Goal: Information Seeking & Learning: Compare options

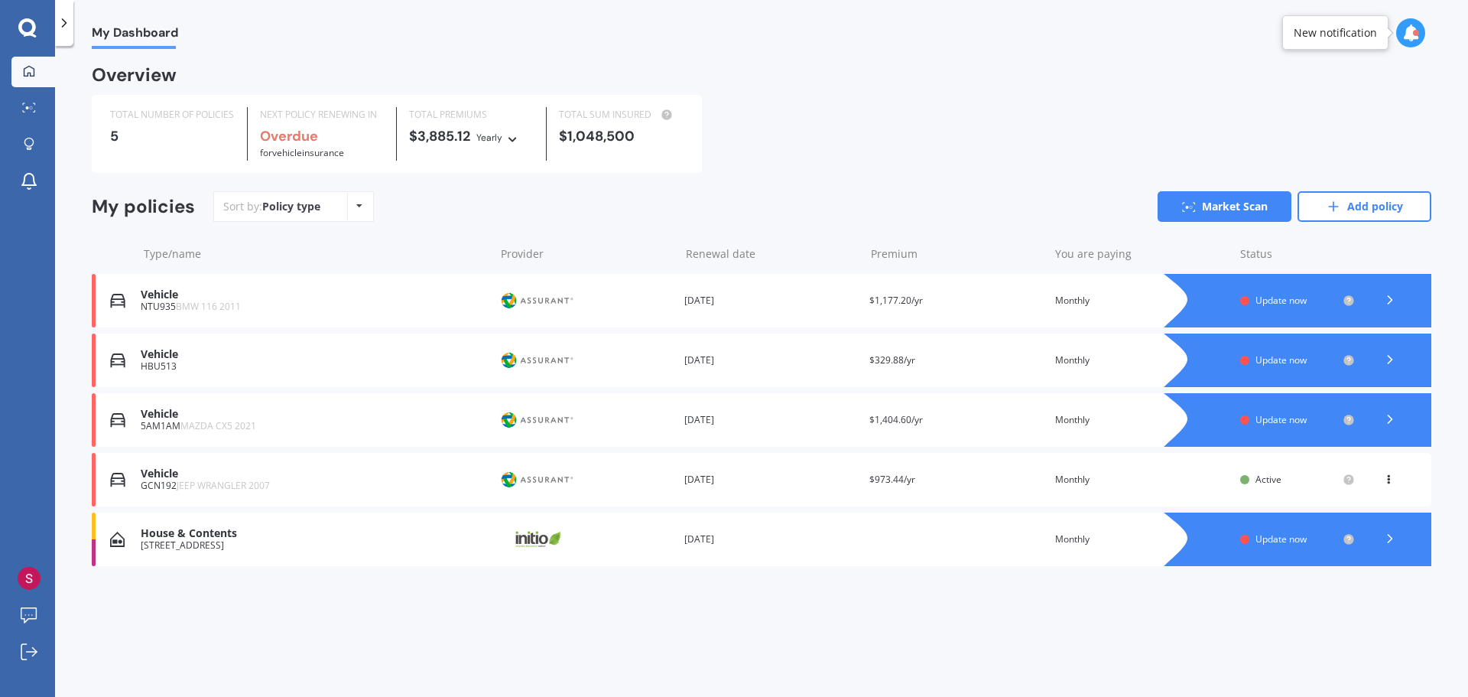
click at [1390, 359] on polyline at bounding box center [1390, 360] width 4 height 8
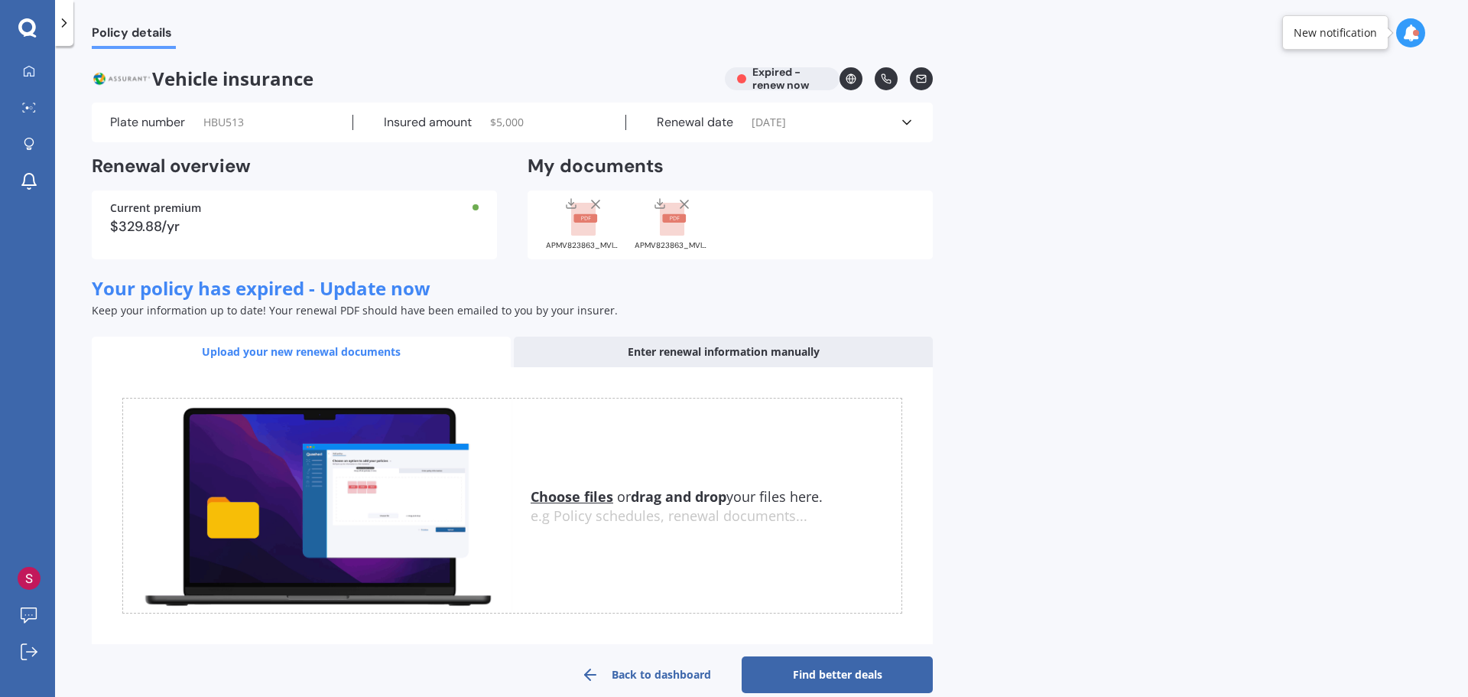
scroll to position [24, 0]
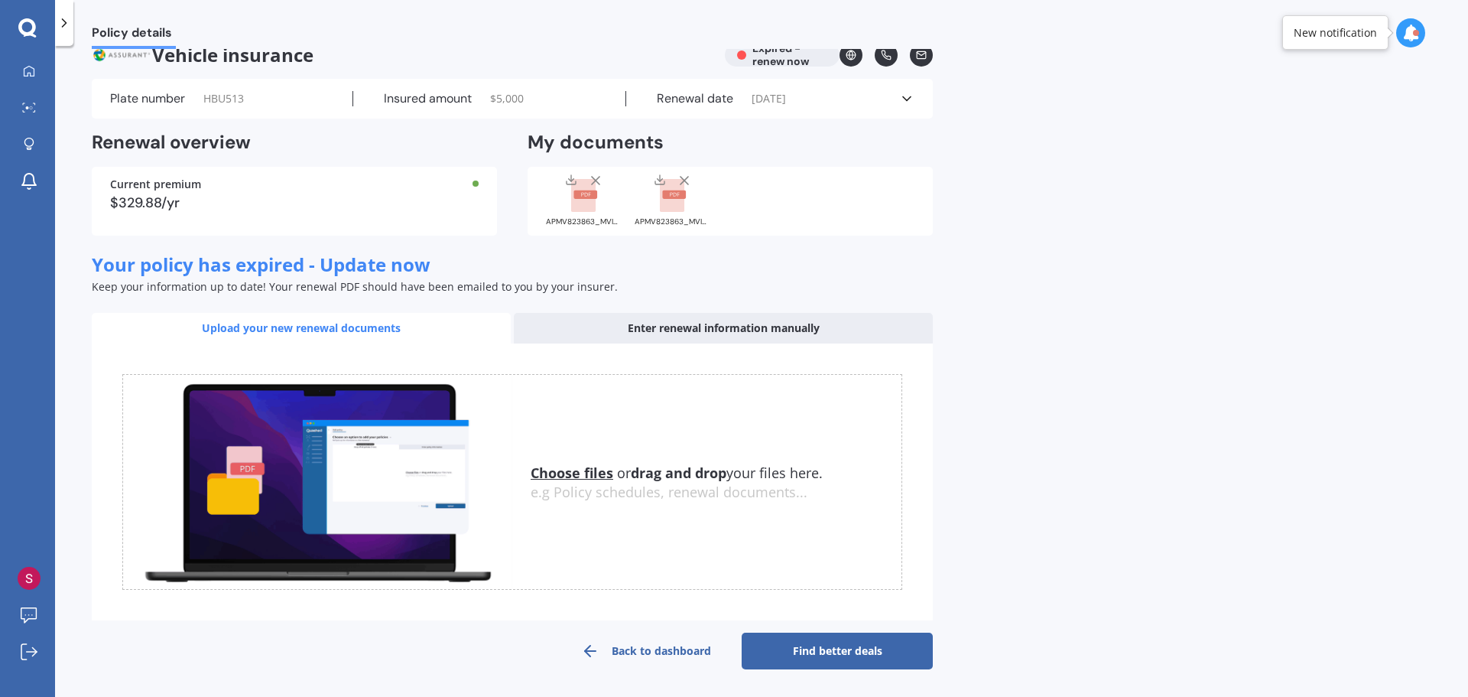
click at [661, 646] on link "Back to dashboard" at bounding box center [645, 650] width 191 height 37
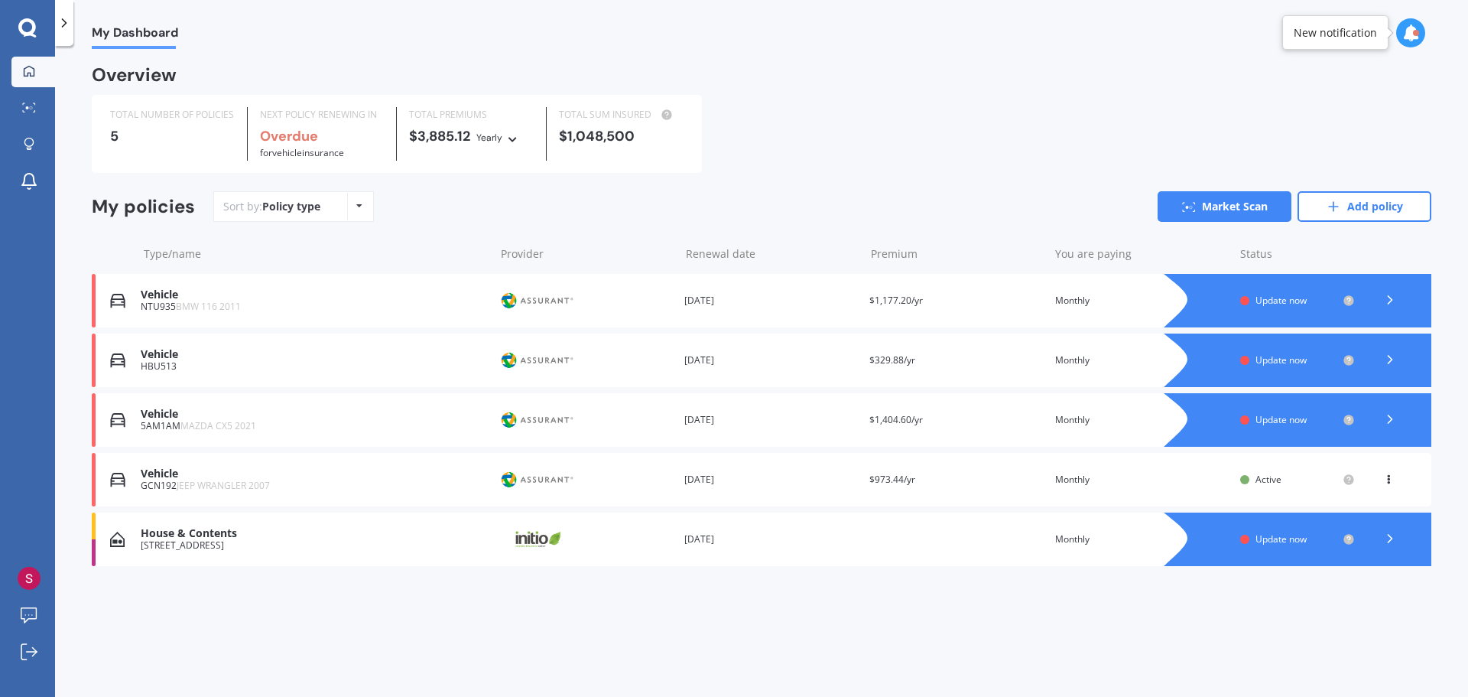
click at [1391, 297] on icon at bounding box center [1389, 299] width 15 height 15
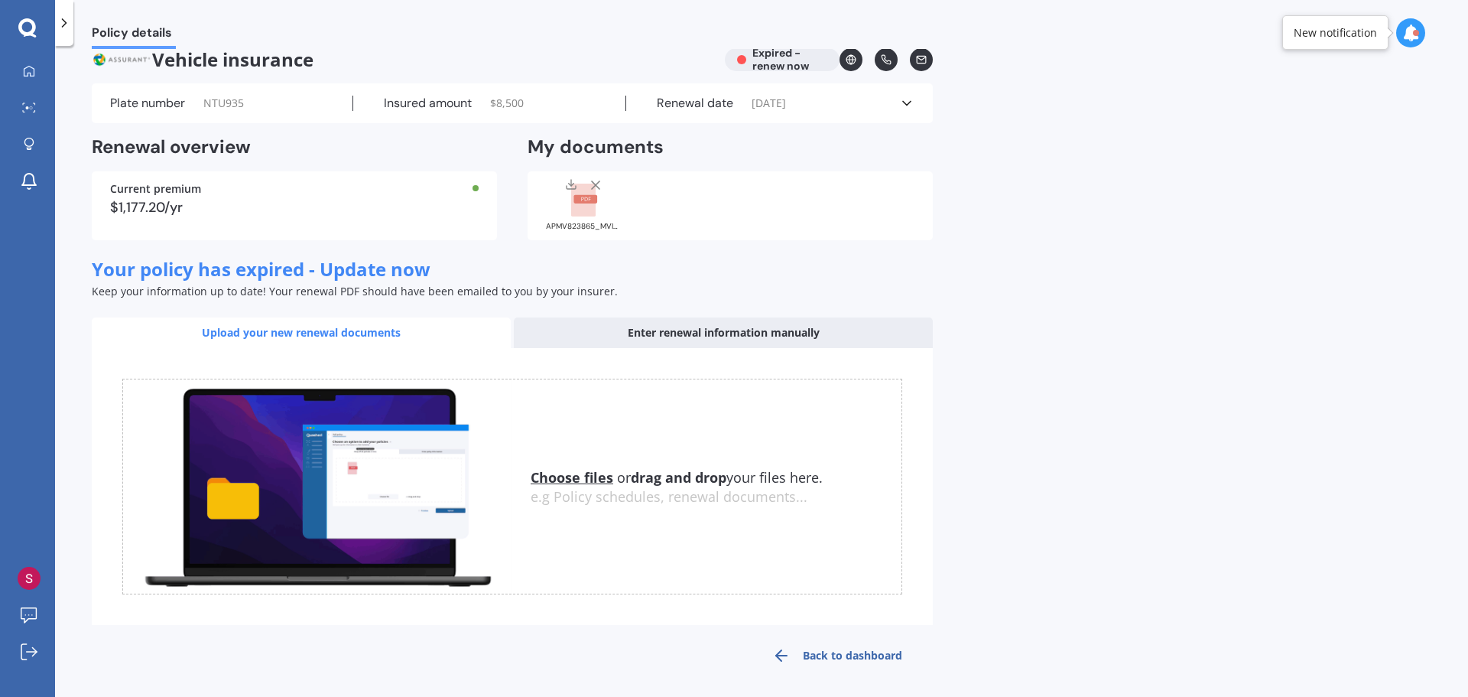
scroll to position [24, 0]
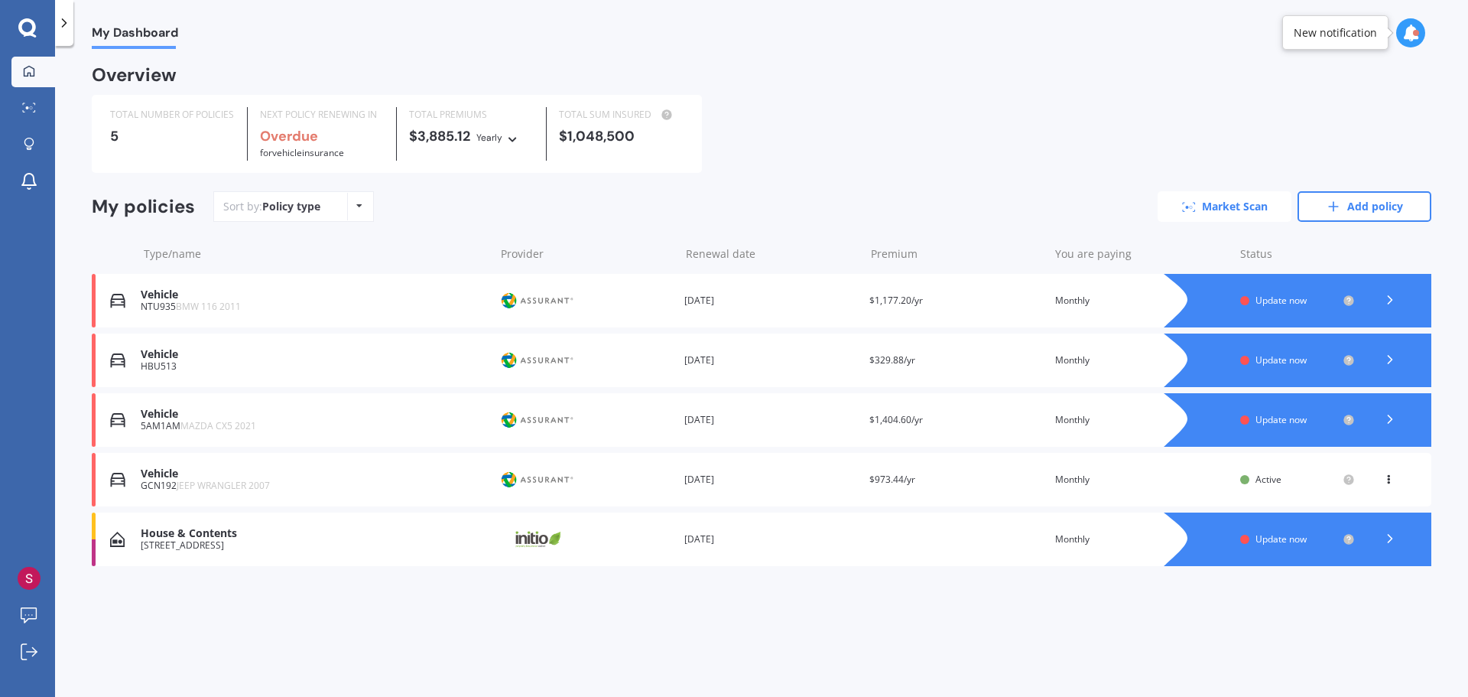
click at [1229, 207] on link "Market Scan" at bounding box center [1225, 206] width 134 height 31
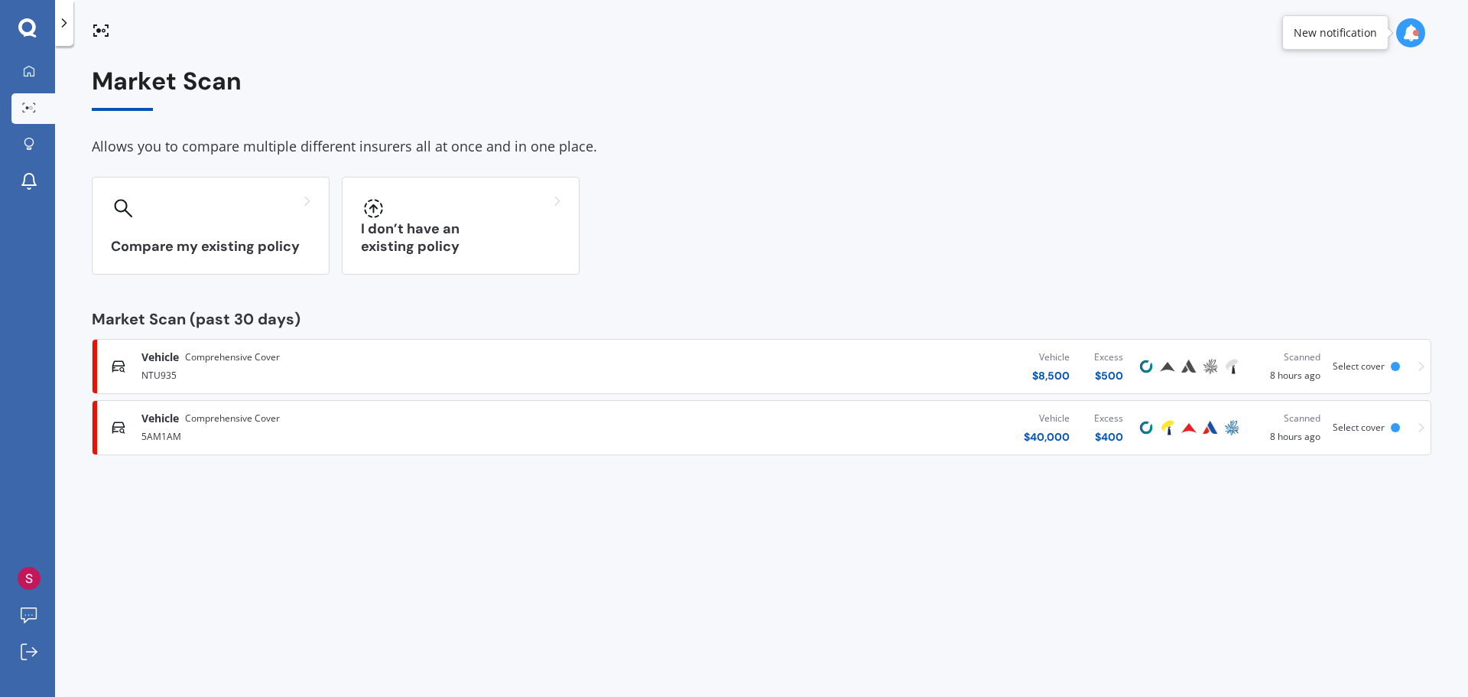
click at [1356, 362] on span "Select cover" at bounding box center [1359, 365] width 52 height 13
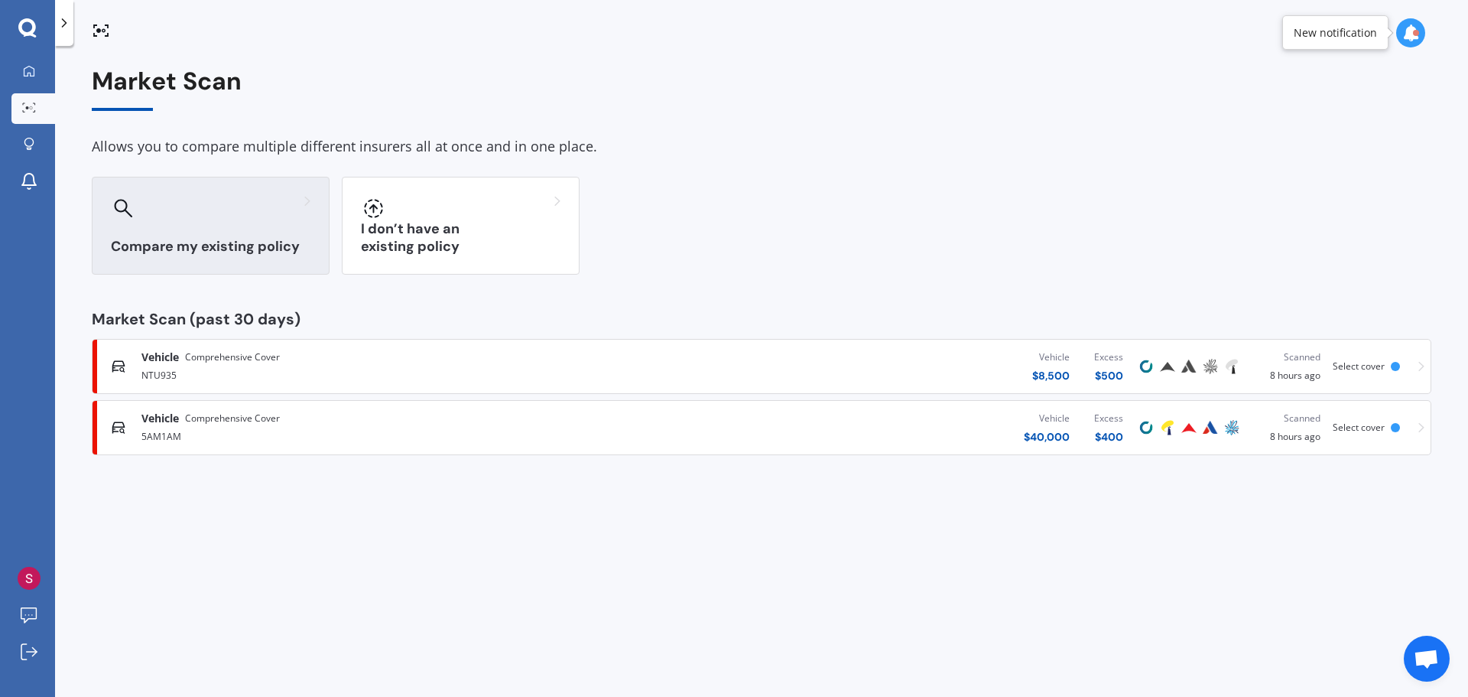
click at [191, 238] on h3 "Compare my existing policy" at bounding box center [211, 247] width 200 height 18
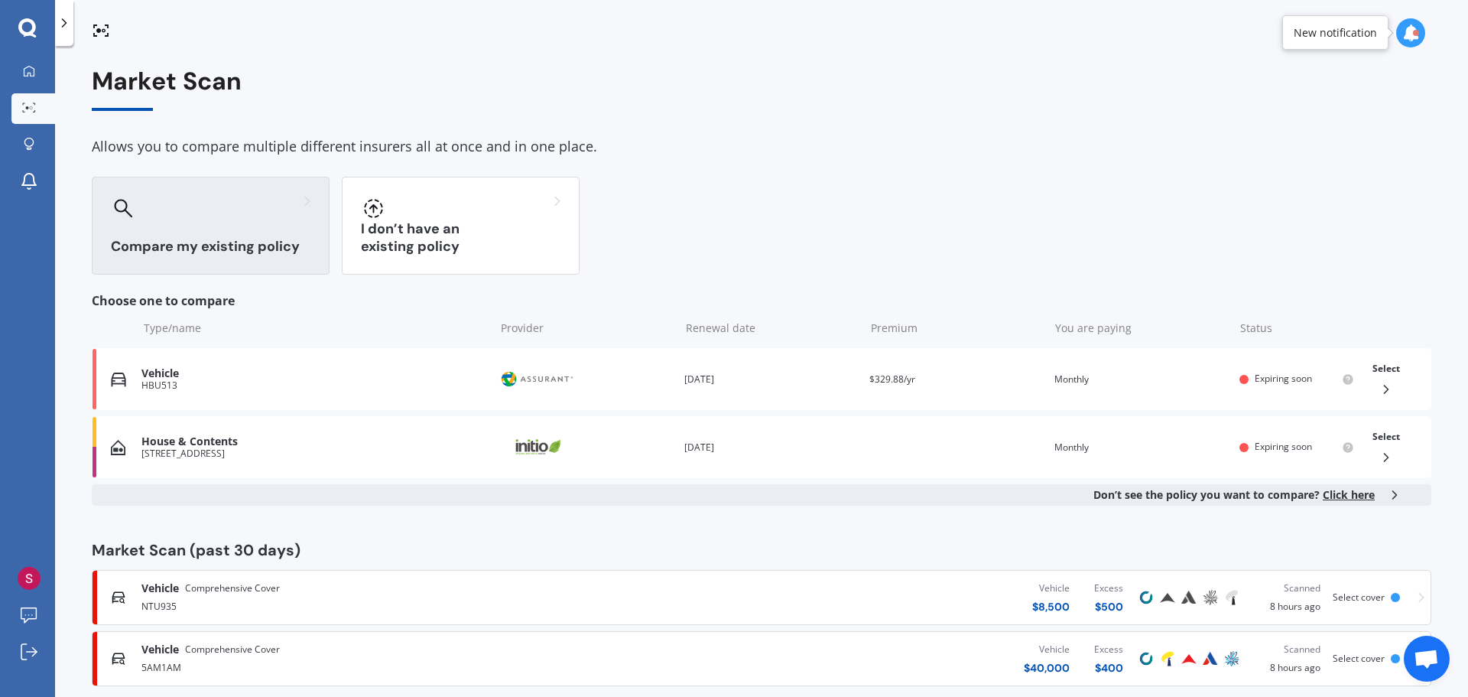
scroll to position [23, 0]
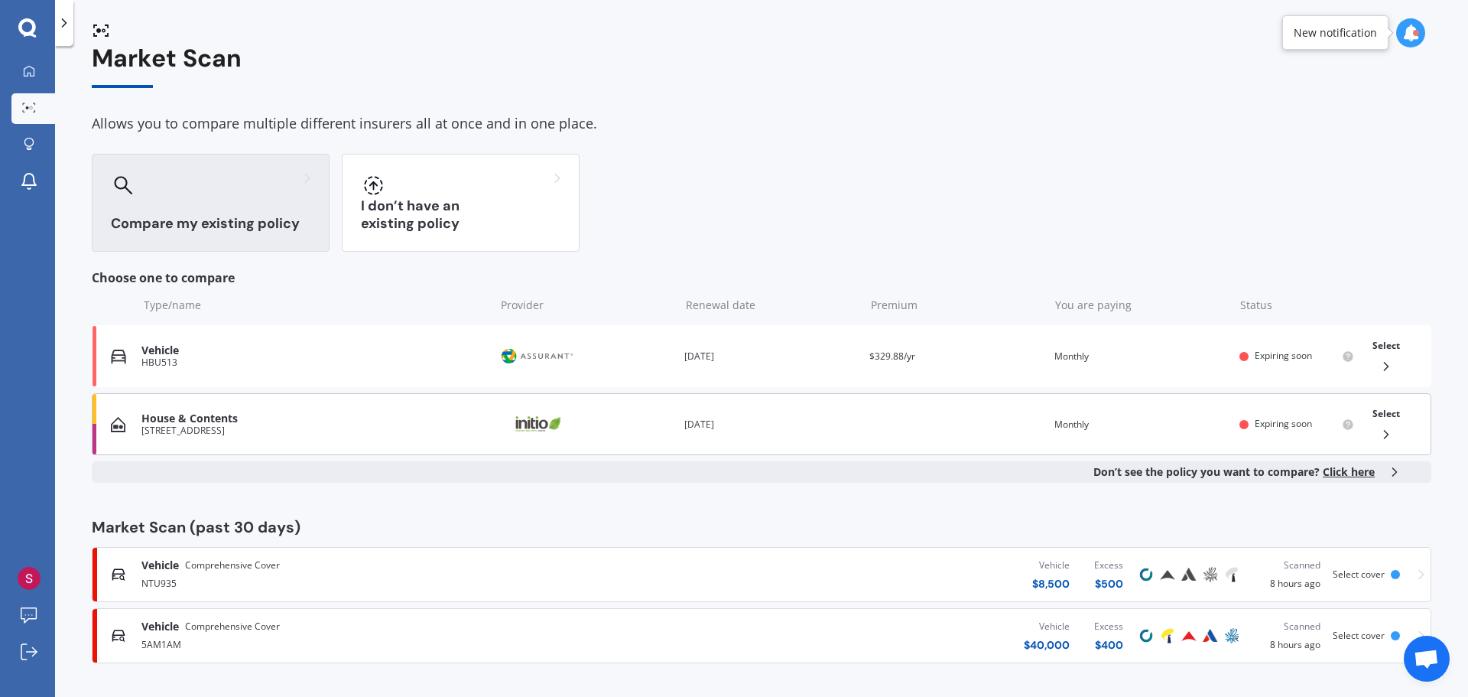
click at [261, 412] on div "House & Contents" at bounding box center [314, 418] width 346 height 13
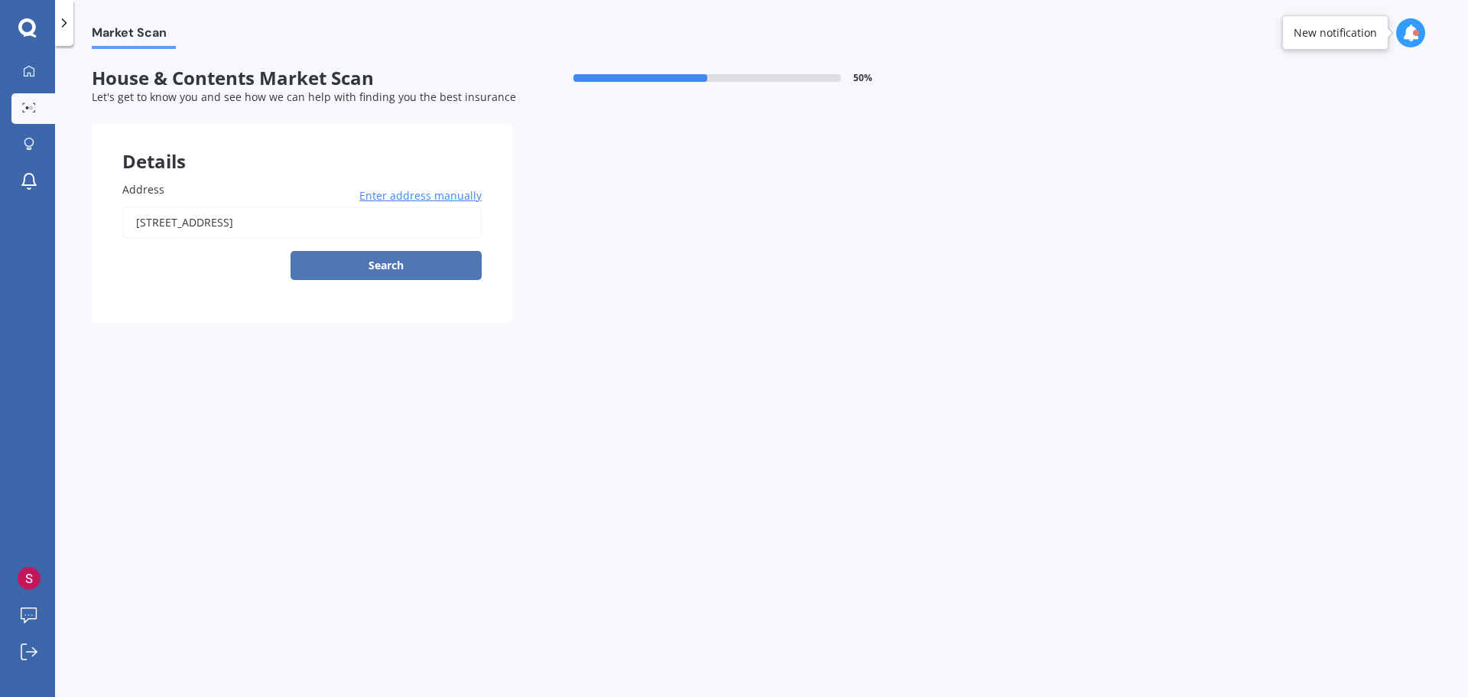
click at [363, 266] on button "Search" at bounding box center [386, 265] width 191 height 29
click at [304, 222] on input "[STREET_ADDRESS]" at bounding box center [301, 222] width 359 height 32
type input "[STREET_ADDRESS]"
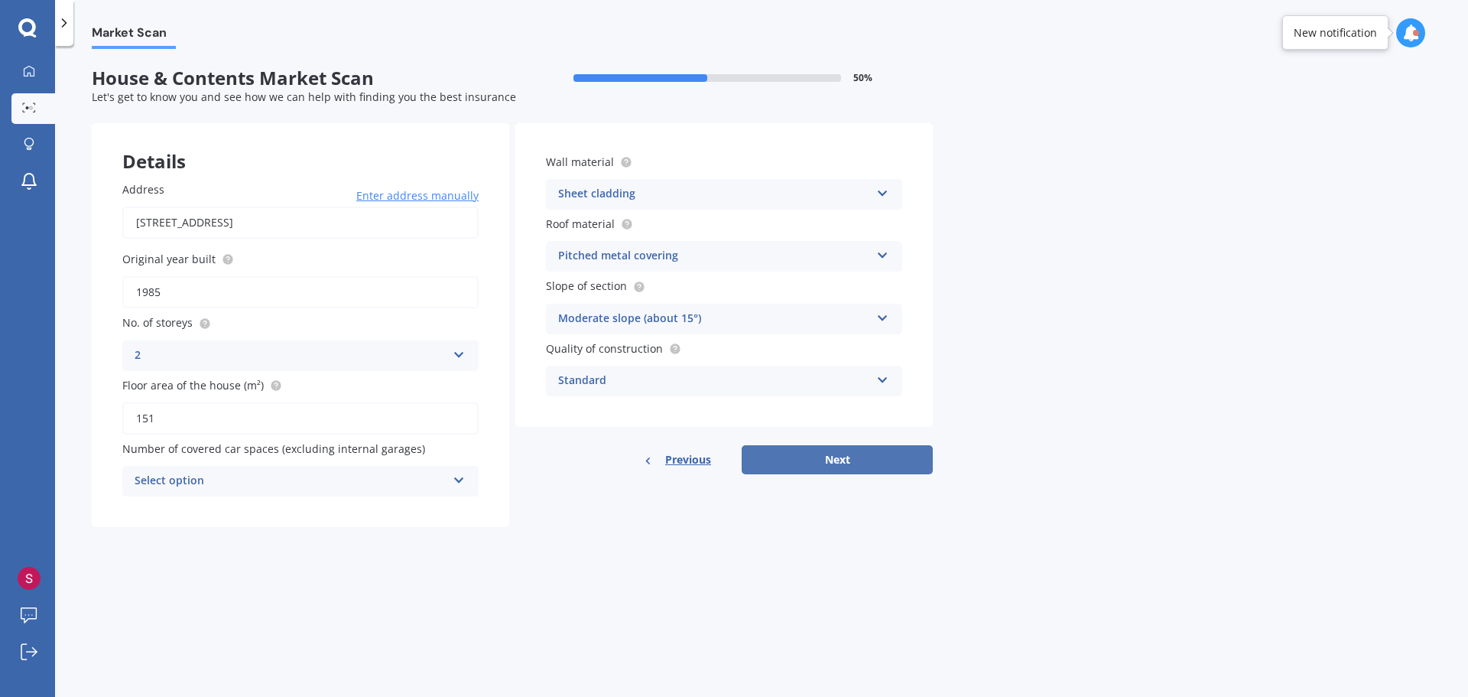
click at [833, 463] on button "Next" at bounding box center [837, 459] width 191 height 29
click at [455, 481] on icon at bounding box center [458, 477] width 13 height 11
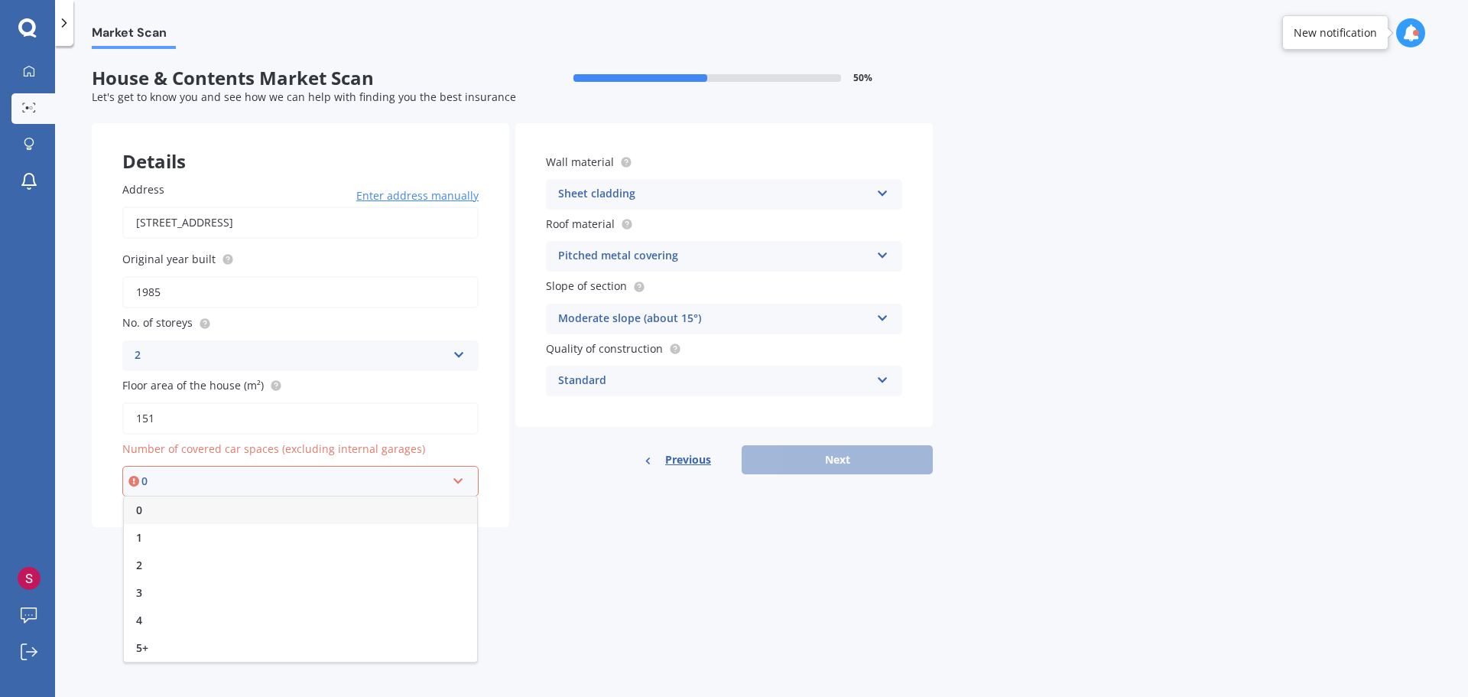
click at [194, 513] on div "0" at bounding box center [300, 510] width 353 height 28
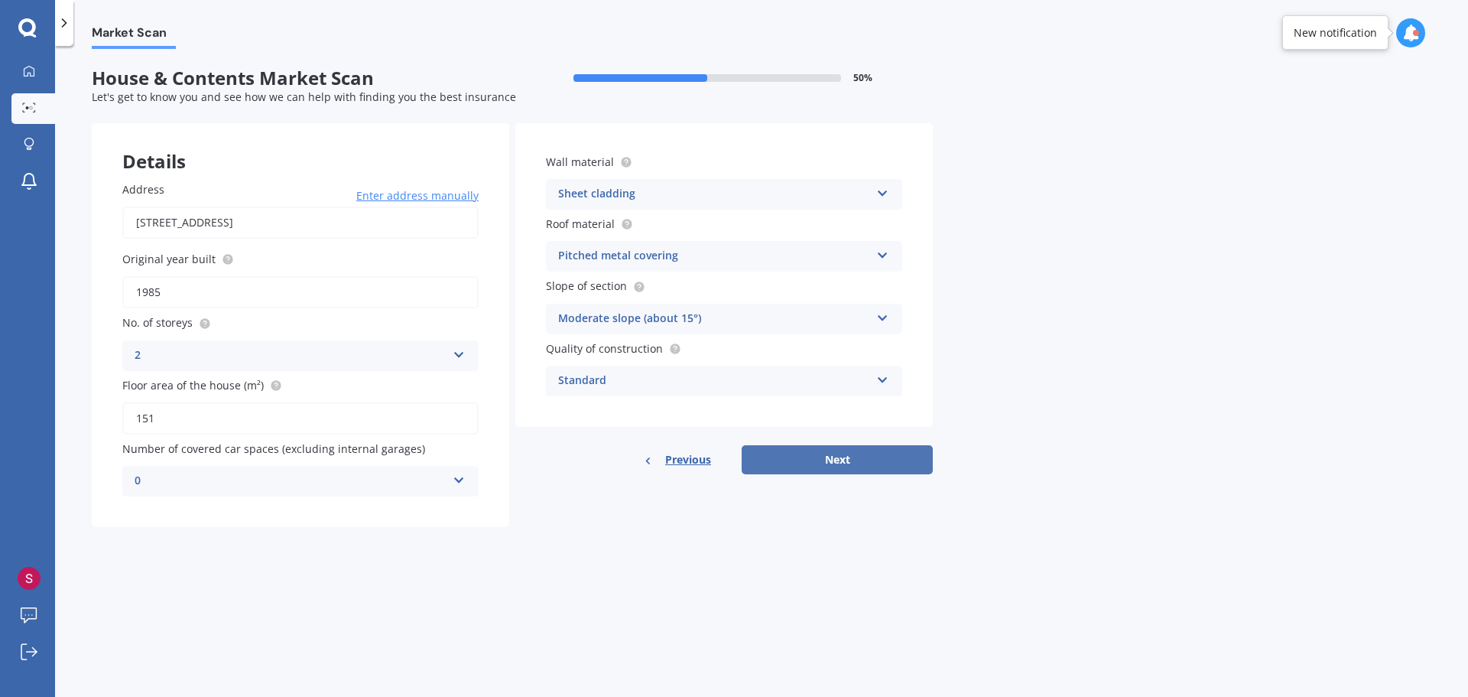
click at [791, 462] on button "Next" at bounding box center [837, 459] width 191 height 29
select select "09"
select select "03"
select select "1970"
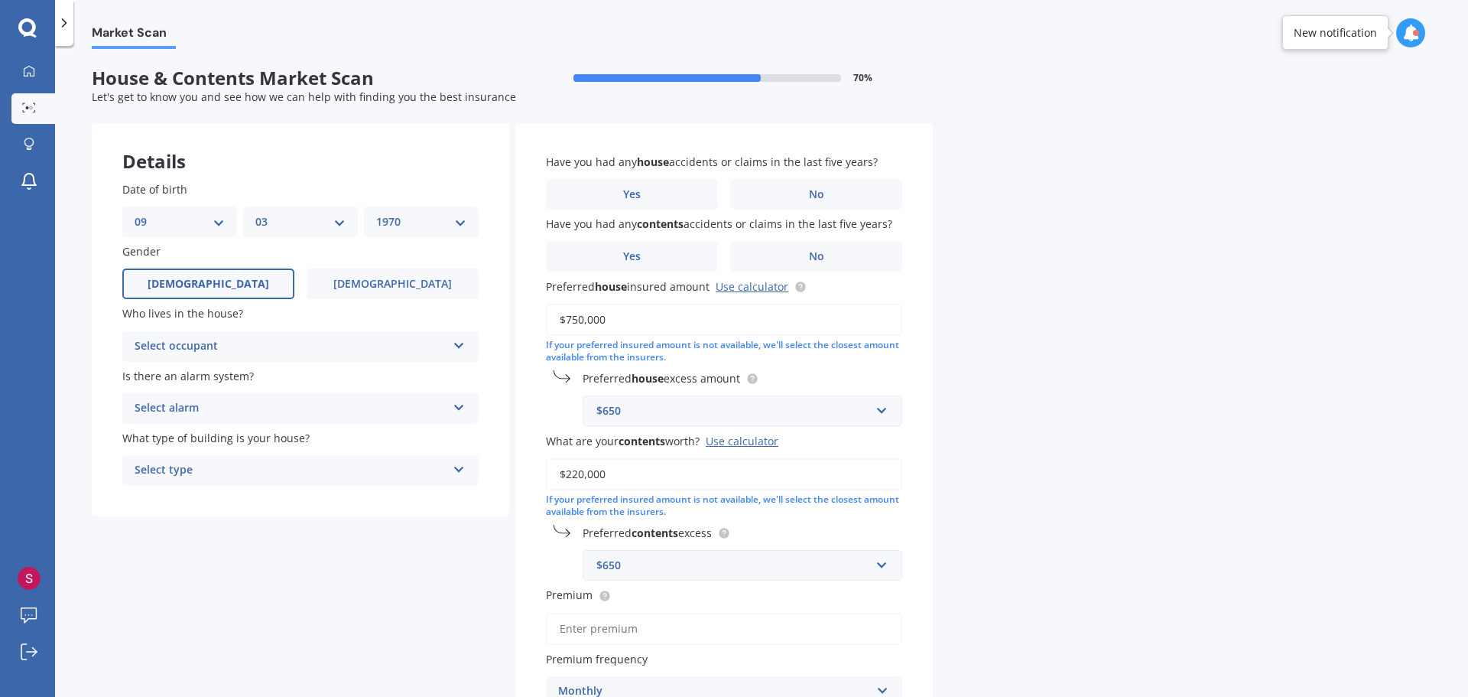
click at [454, 343] on icon at bounding box center [459, 342] width 13 height 11
click at [350, 378] on div "Owner" at bounding box center [300, 376] width 355 height 28
click at [459, 404] on icon at bounding box center [459, 404] width 13 height 11
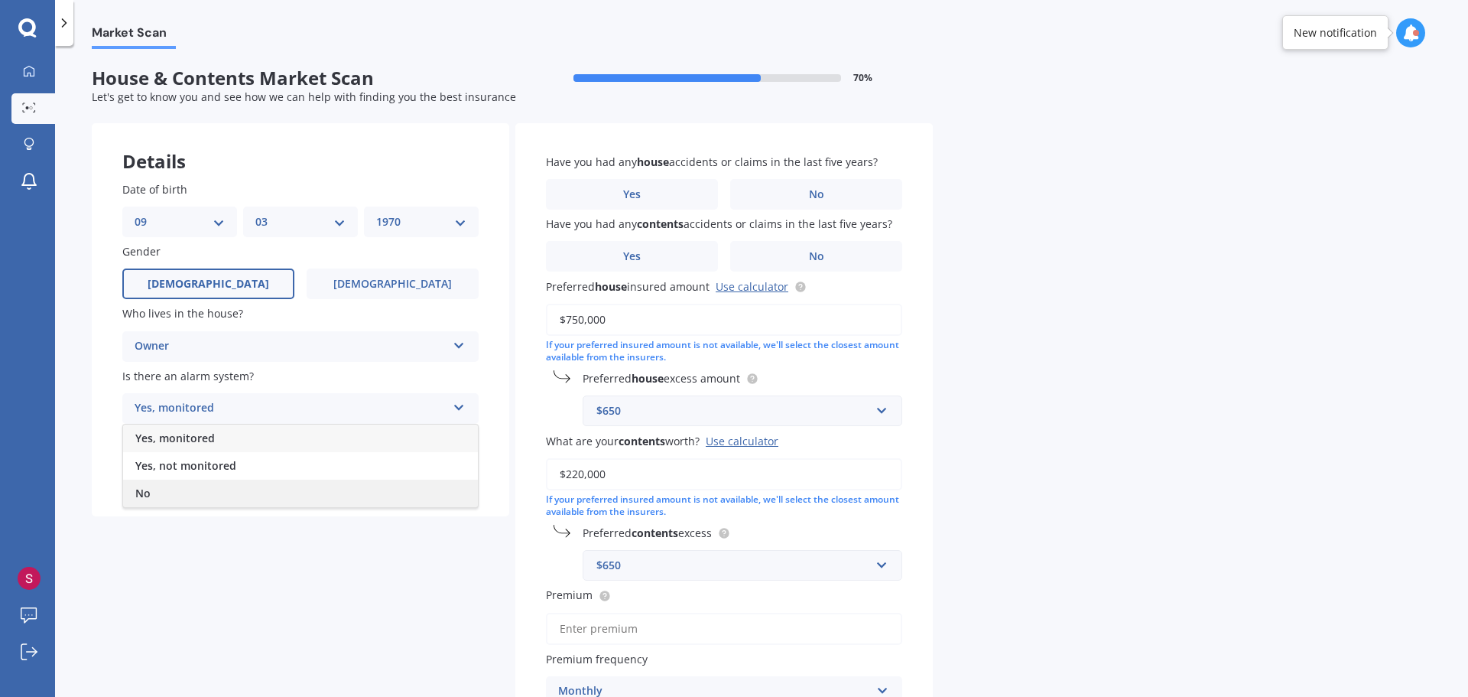
click at [212, 492] on div "No" at bounding box center [300, 493] width 355 height 28
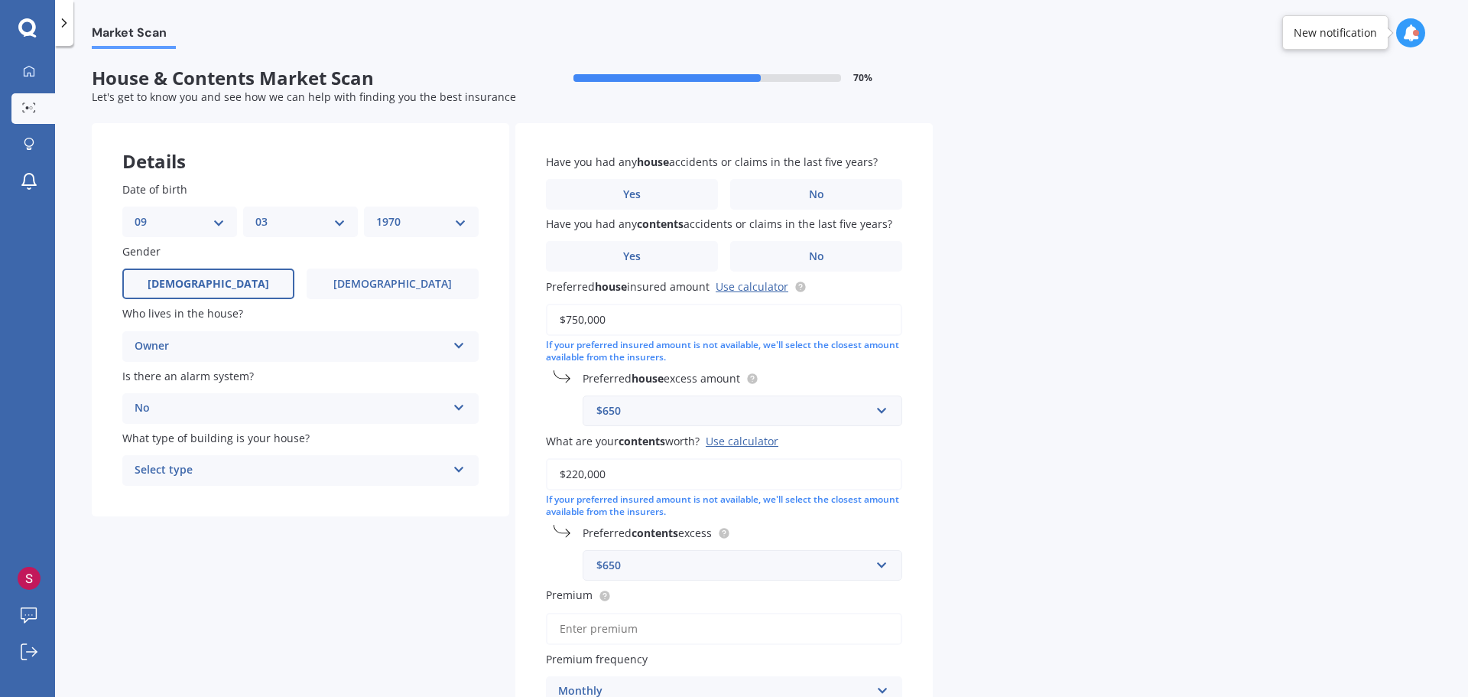
click at [461, 467] on icon at bounding box center [459, 466] width 13 height 11
click at [367, 500] on div "Freestanding" at bounding box center [300, 500] width 355 height 28
click at [801, 195] on label "No" at bounding box center [816, 194] width 172 height 31
click at [0, 0] on input "No" at bounding box center [0, 0] width 0 height 0
click at [805, 245] on label "No" at bounding box center [816, 256] width 172 height 31
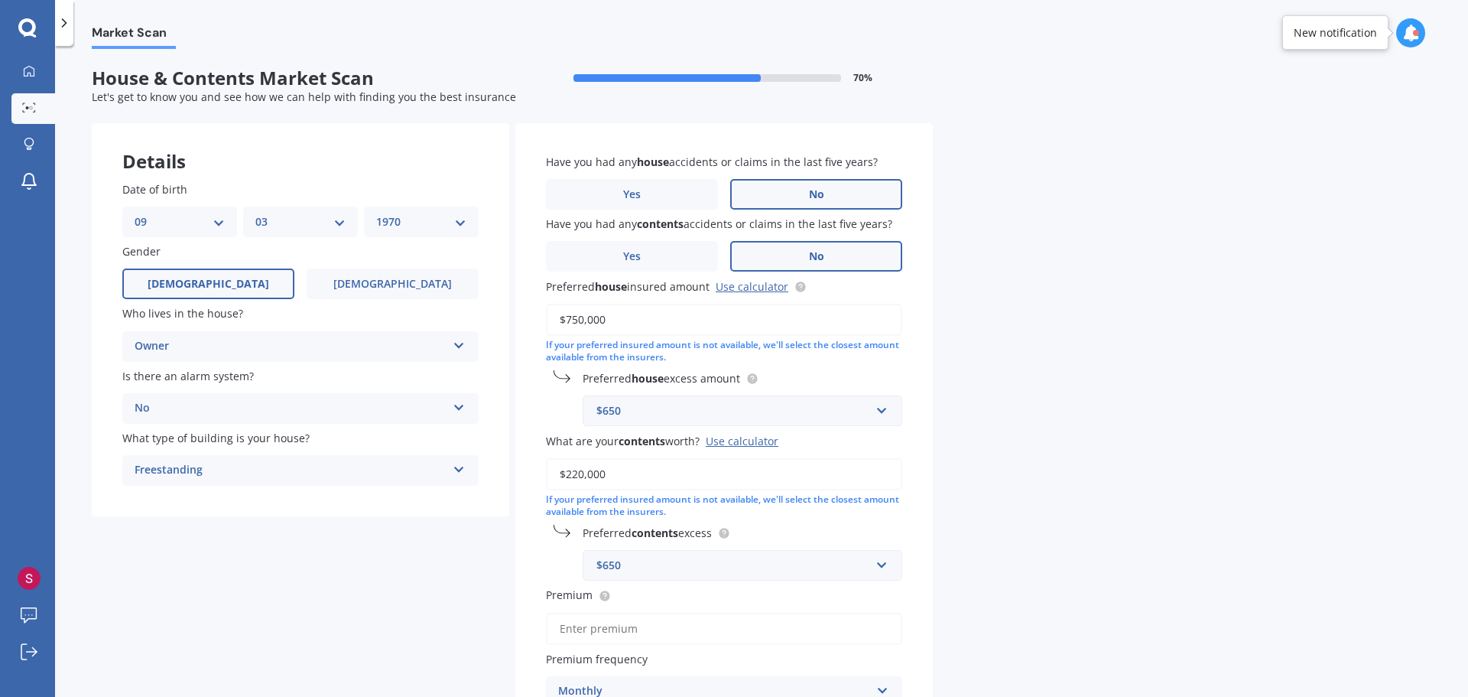
click at [0, 0] on input "No" at bounding box center [0, 0] width 0 height 0
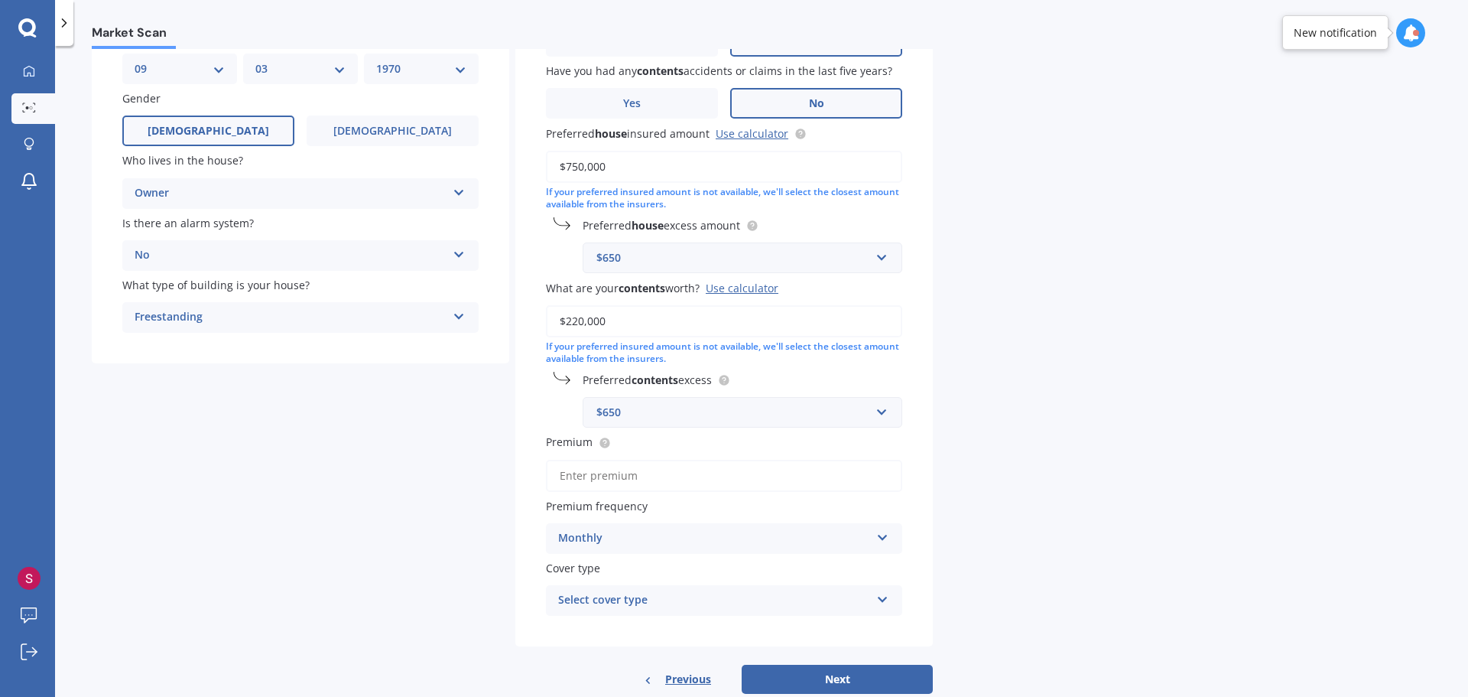
scroll to position [190, 0]
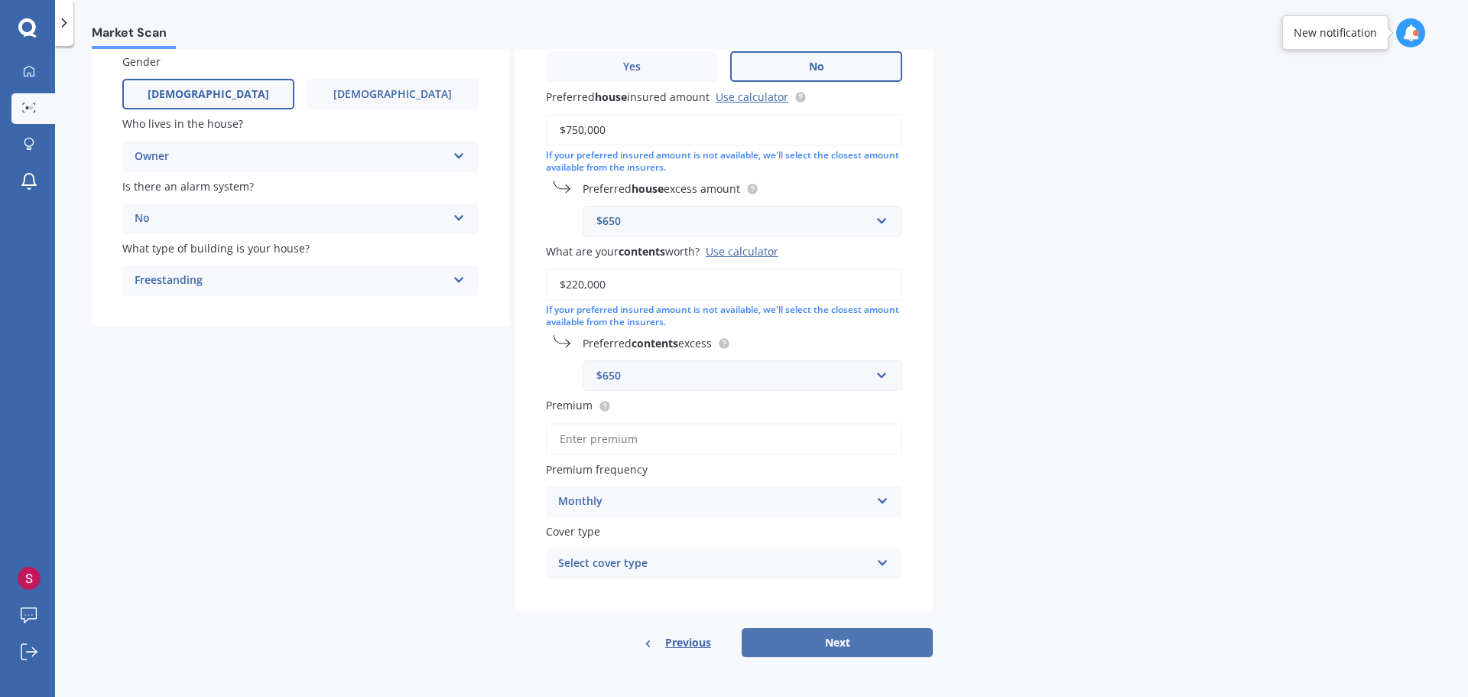
click at [817, 639] on button "Next" at bounding box center [837, 642] width 191 height 29
click at [860, 444] on input "Premium" at bounding box center [724, 439] width 356 height 32
click at [700, 433] on input "Premium" at bounding box center [724, 439] width 356 height 32
click at [850, 438] on input "Premium" at bounding box center [724, 439] width 356 height 32
click at [882, 376] on input "text" at bounding box center [737, 375] width 306 height 29
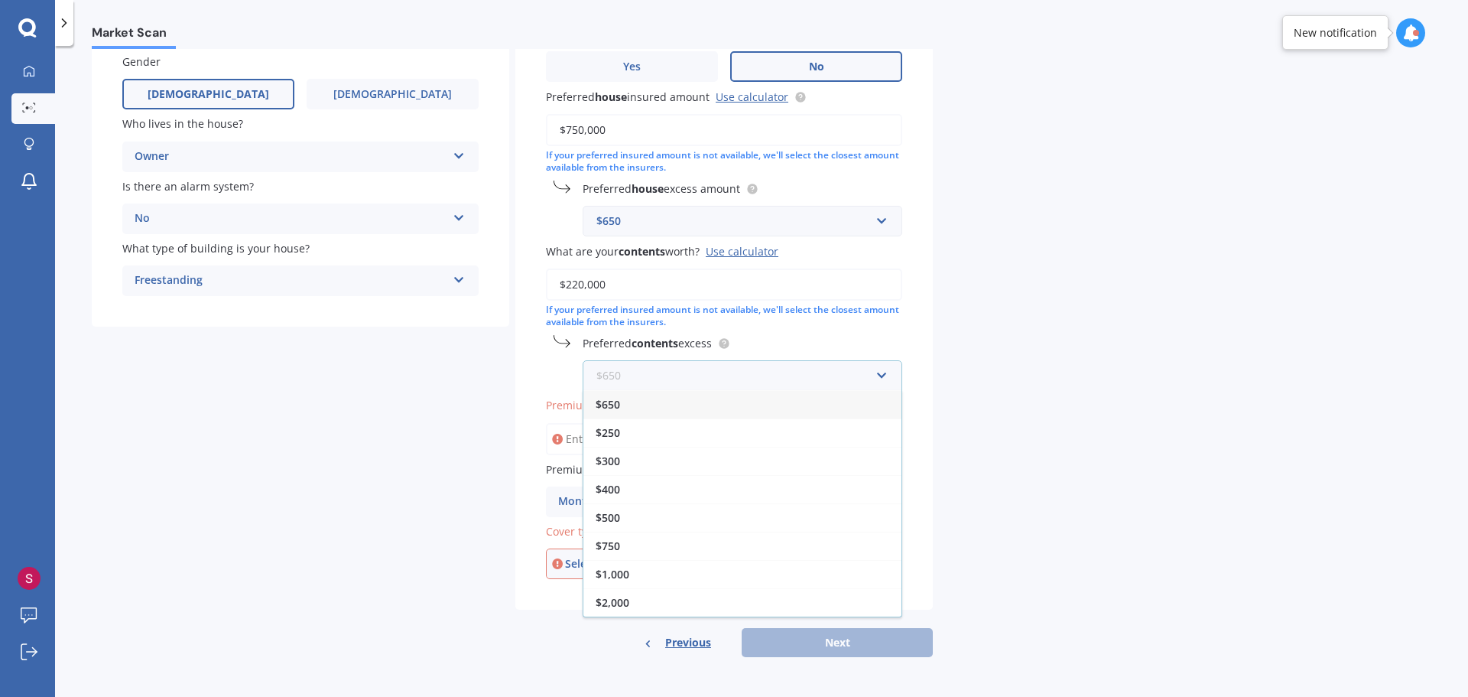
click at [883, 377] on input "text" at bounding box center [737, 375] width 306 height 29
click at [884, 379] on input "text" at bounding box center [737, 375] width 306 height 29
click at [606, 403] on span "$650" at bounding box center [608, 404] width 24 height 15
click at [612, 444] on input "Premium" at bounding box center [724, 439] width 356 height 32
click at [878, 502] on icon at bounding box center [882, 497] width 13 height 11
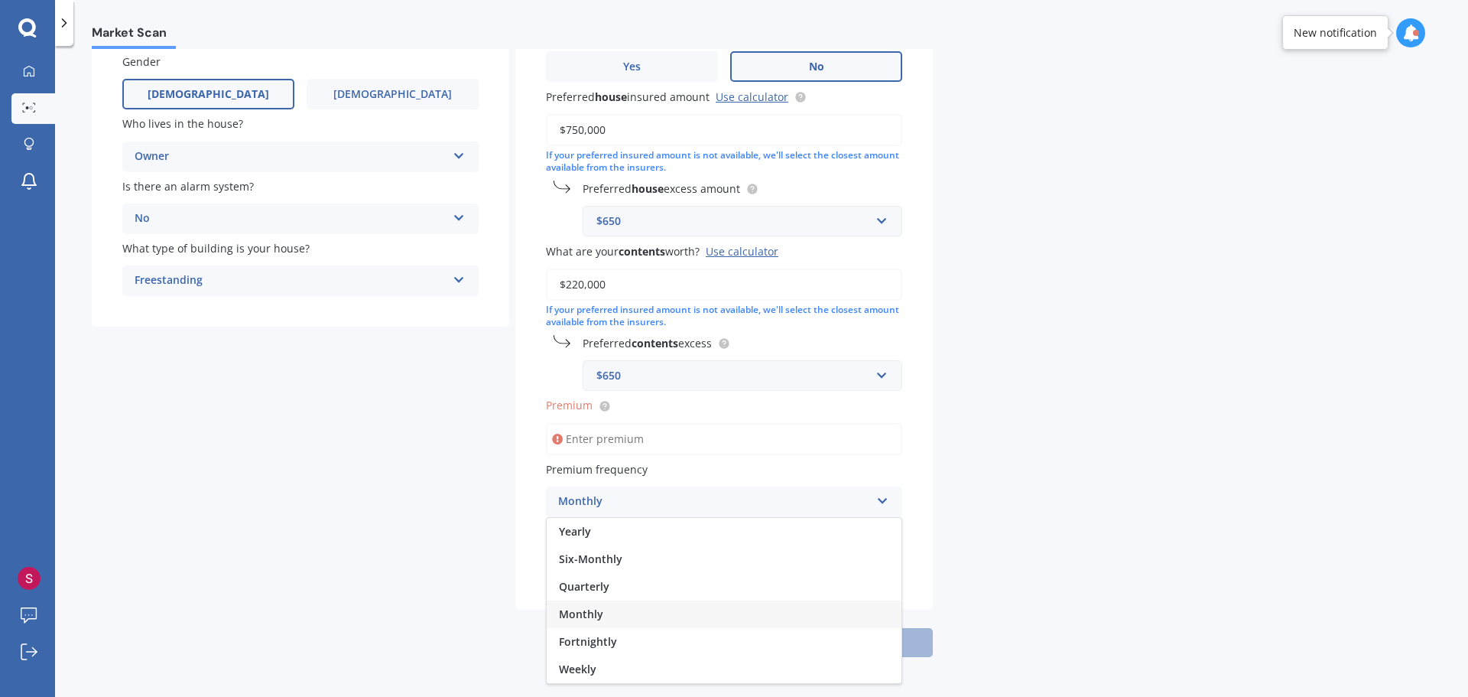
click at [878, 502] on icon at bounding box center [882, 497] width 13 height 11
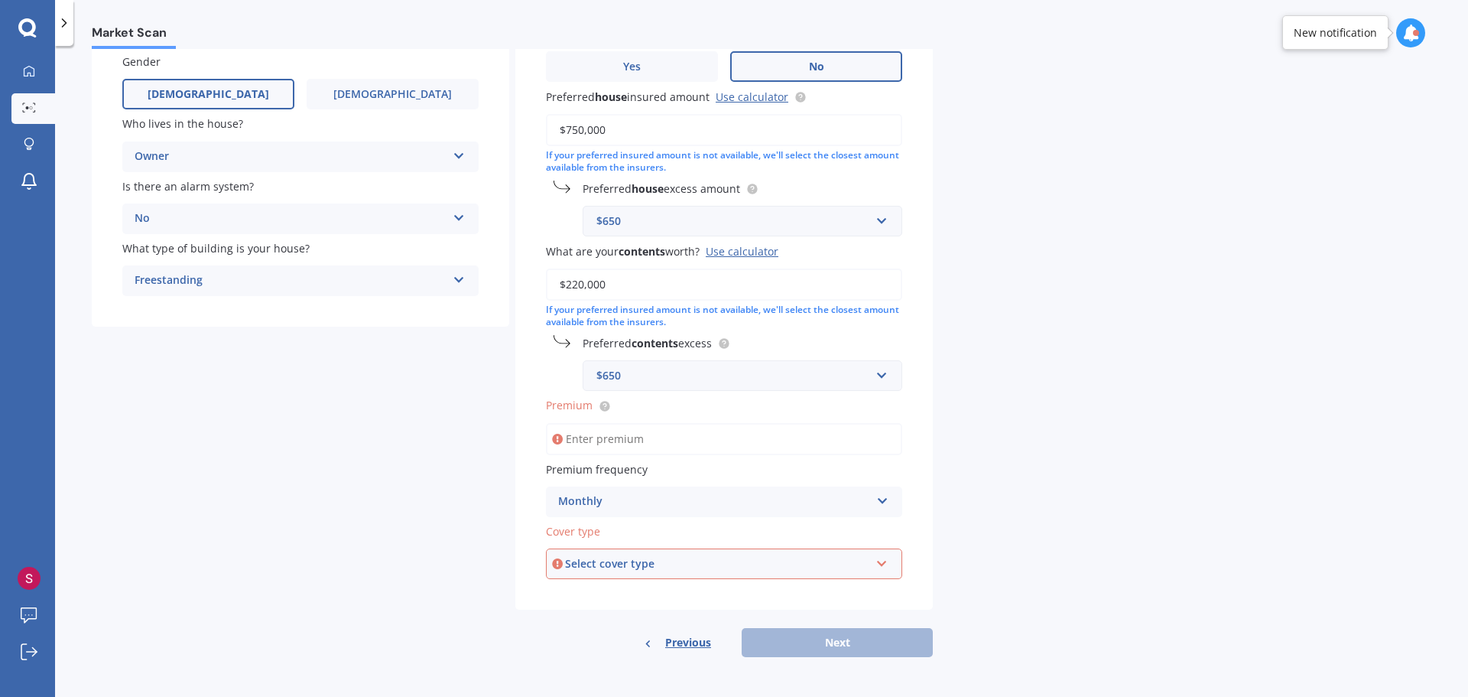
click at [888, 560] on div "Select cover type Home and Contents" at bounding box center [724, 563] width 356 height 31
click at [674, 589] on div "Home and Contents" at bounding box center [723, 593] width 353 height 28
click at [635, 442] on input "Premium" at bounding box center [724, 439] width 356 height 32
click at [608, 402] on circle at bounding box center [604, 406] width 10 height 10
click at [610, 439] on input "Premium" at bounding box center [724, 439] width 356 height 32
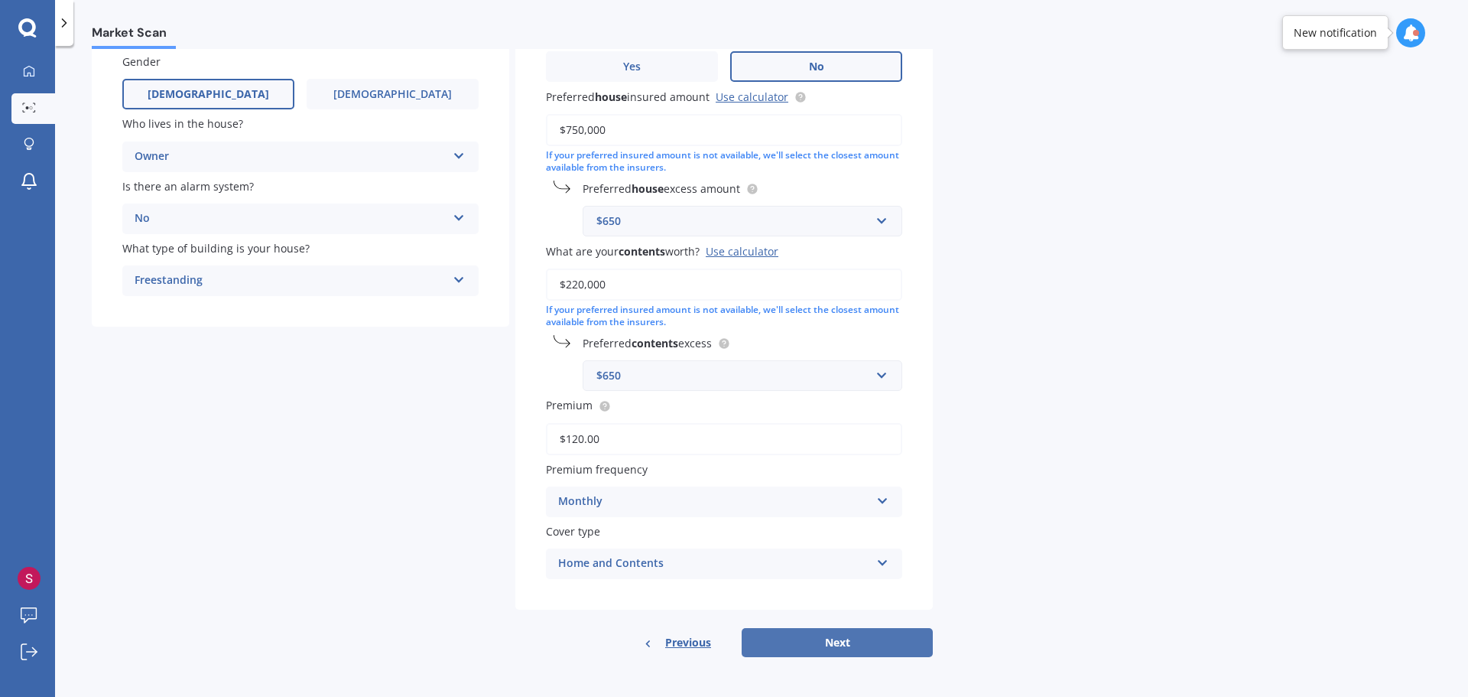
type input "$120.00"
click at [845, 630] on button "Next" at bounding box center [837, 642] width 191 height 29
select select "09"
select select "03"
select select "1970"
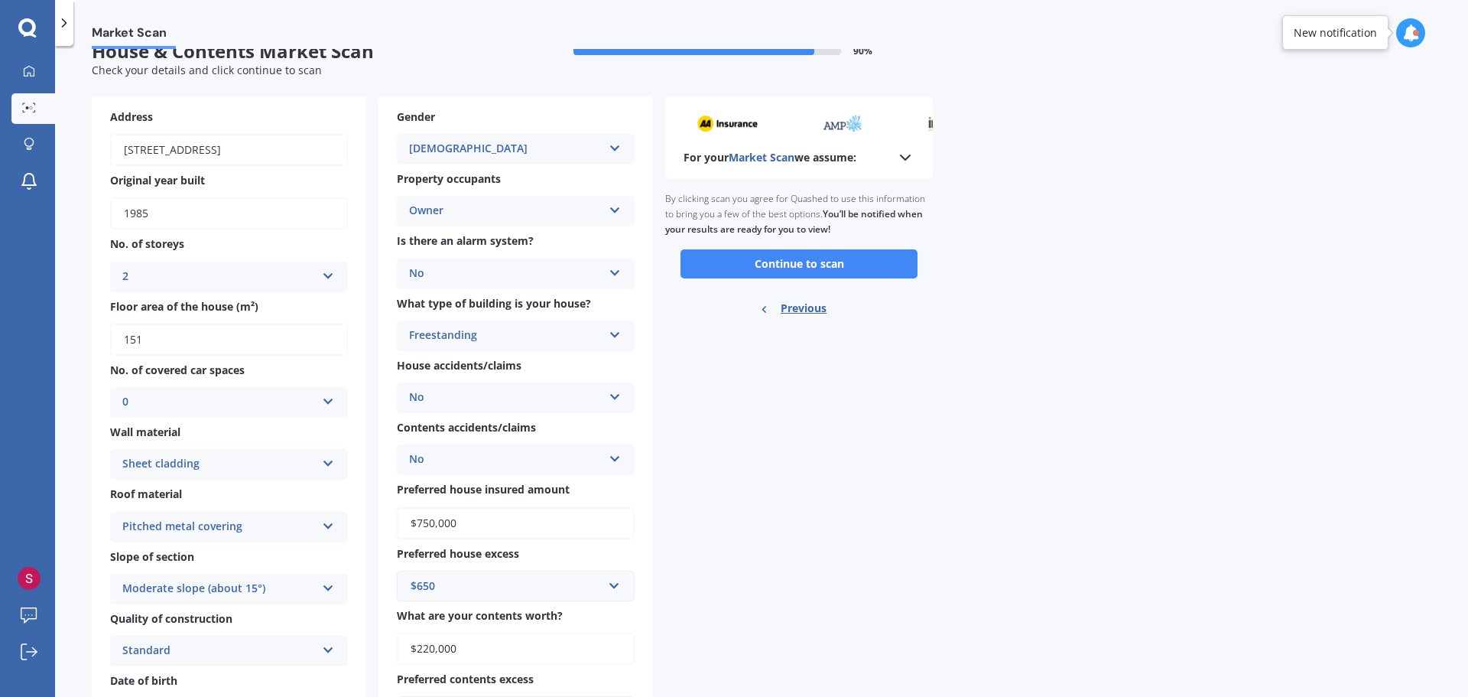
scroll to position [0, 0]
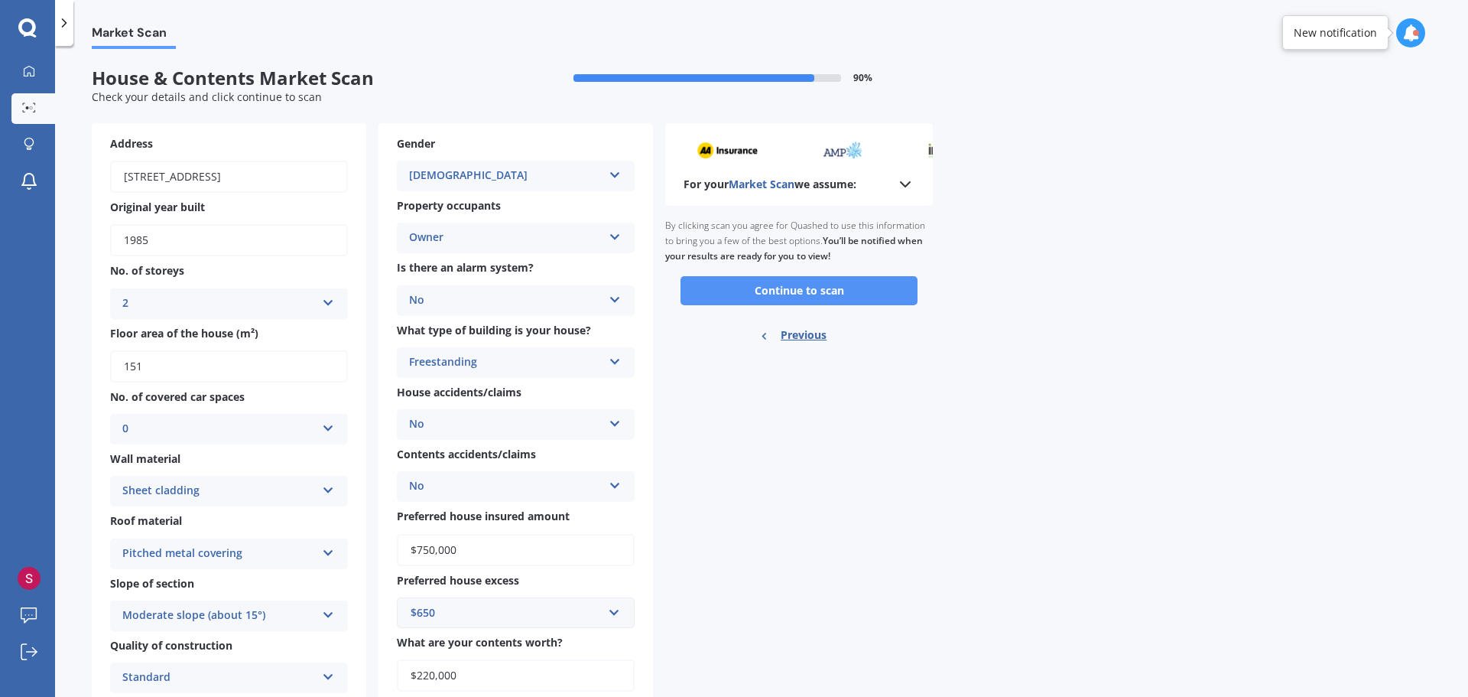
click at [787, 288] on button "Continue to scan" at bounding box center [798, 290] width 237 height 29
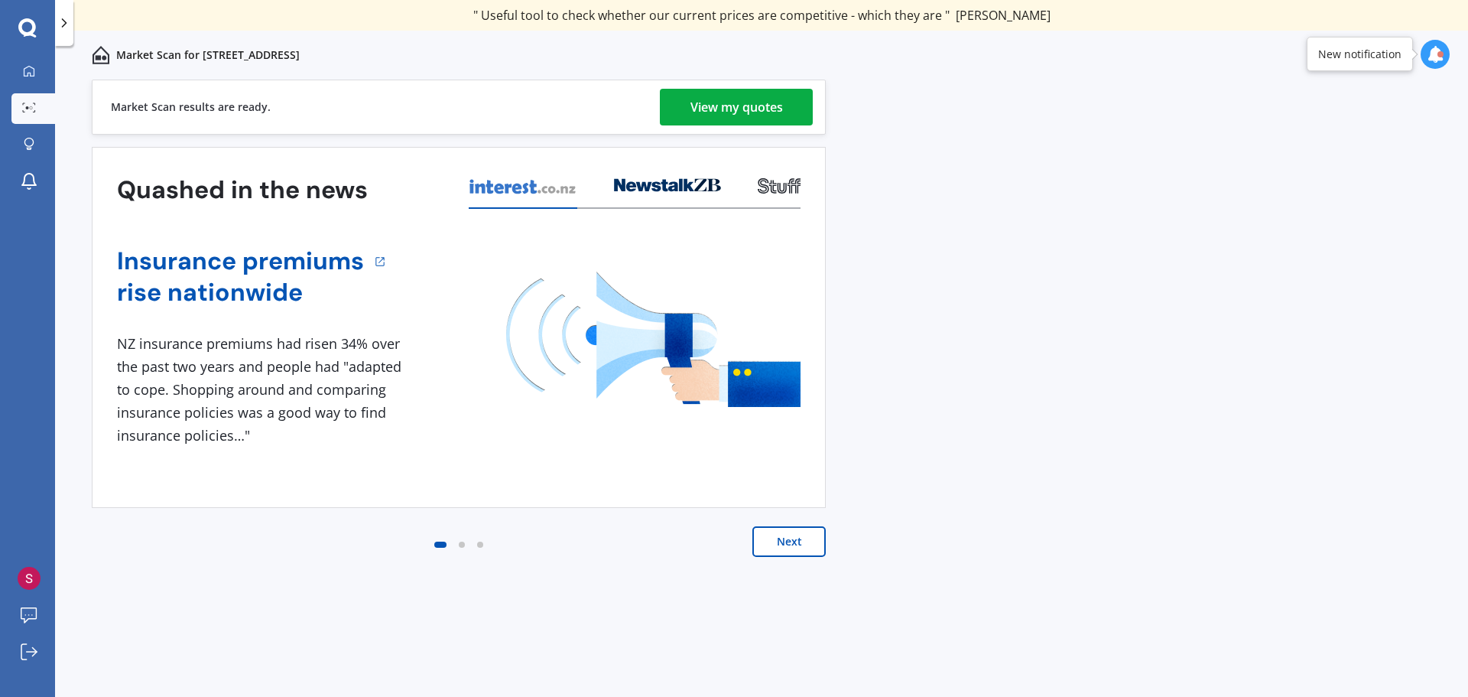
click at [775, 102] on div "View my quotes" at bounding box center [736, 107] width 93 height 37
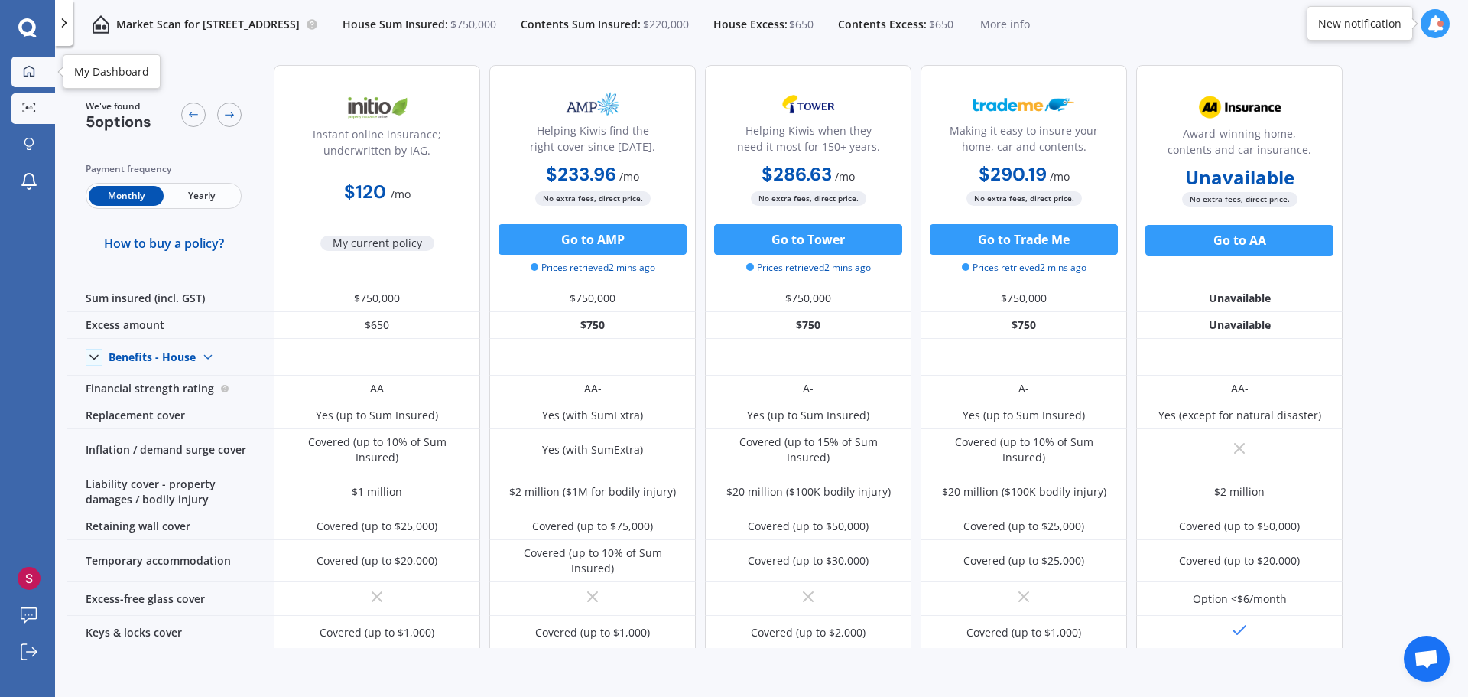
click at [41, 73] on link "My Dashboard" at bounding box center [33, 72] width 44 height 31
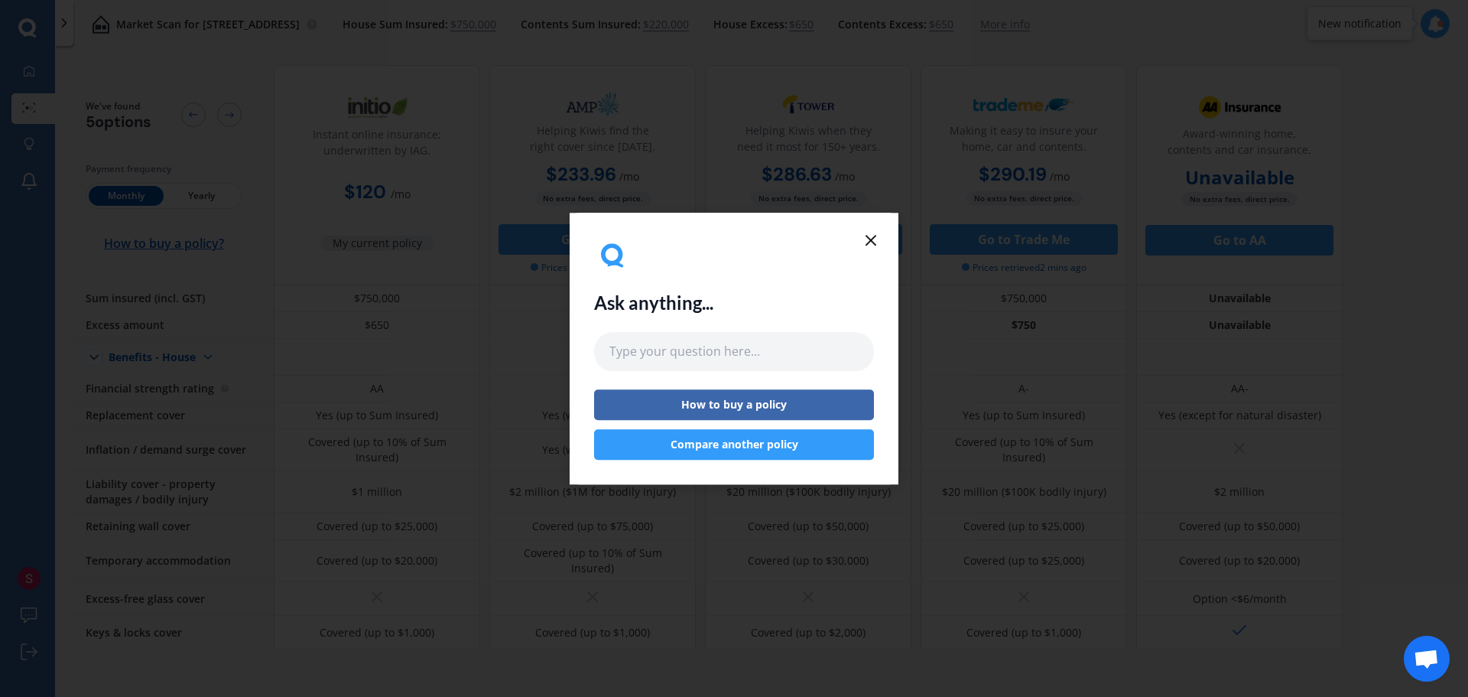
click at [873, 235] on icon at bounding box center [871, 240] width 18 height 18
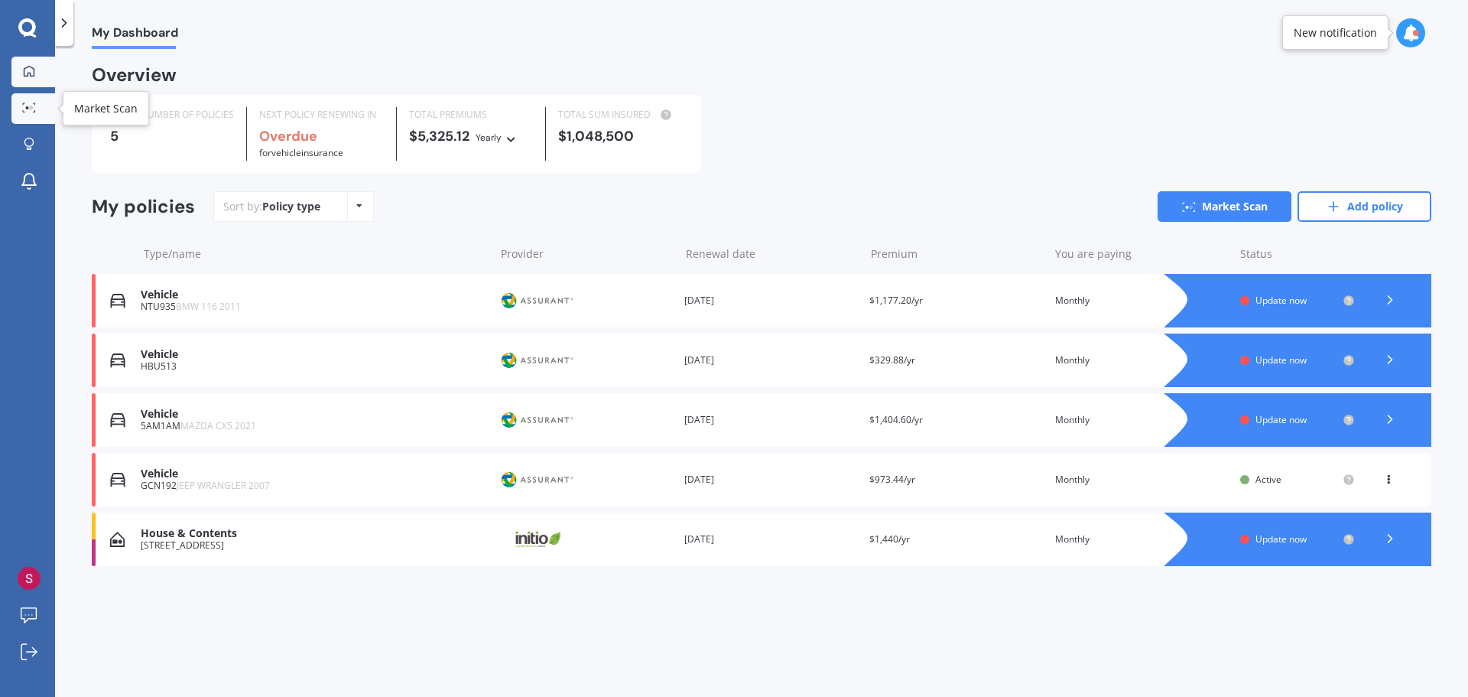
click at [33, 115] on link "Market Scan" at bounding box center [33, 108] width 44 height 31
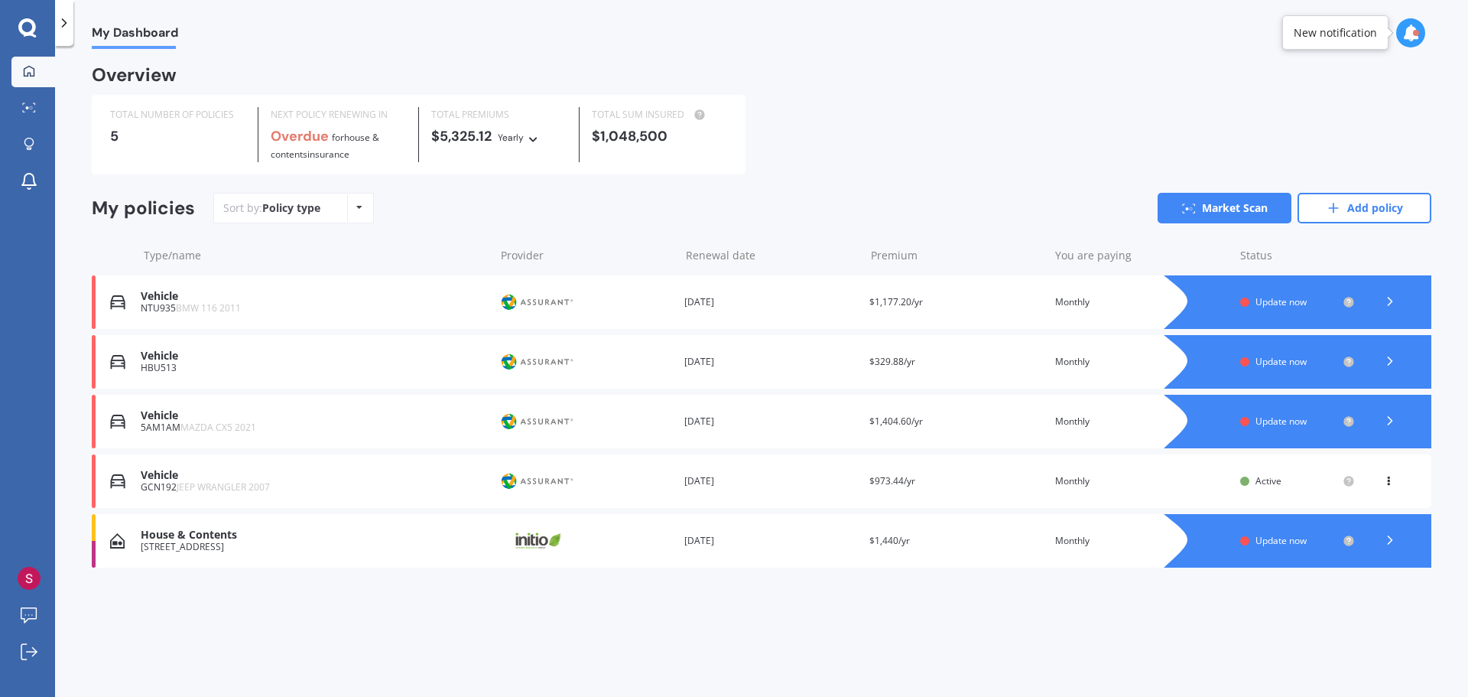
click at [1405, 28] on icon at bounding box center [1410, 32] width 17 height 17
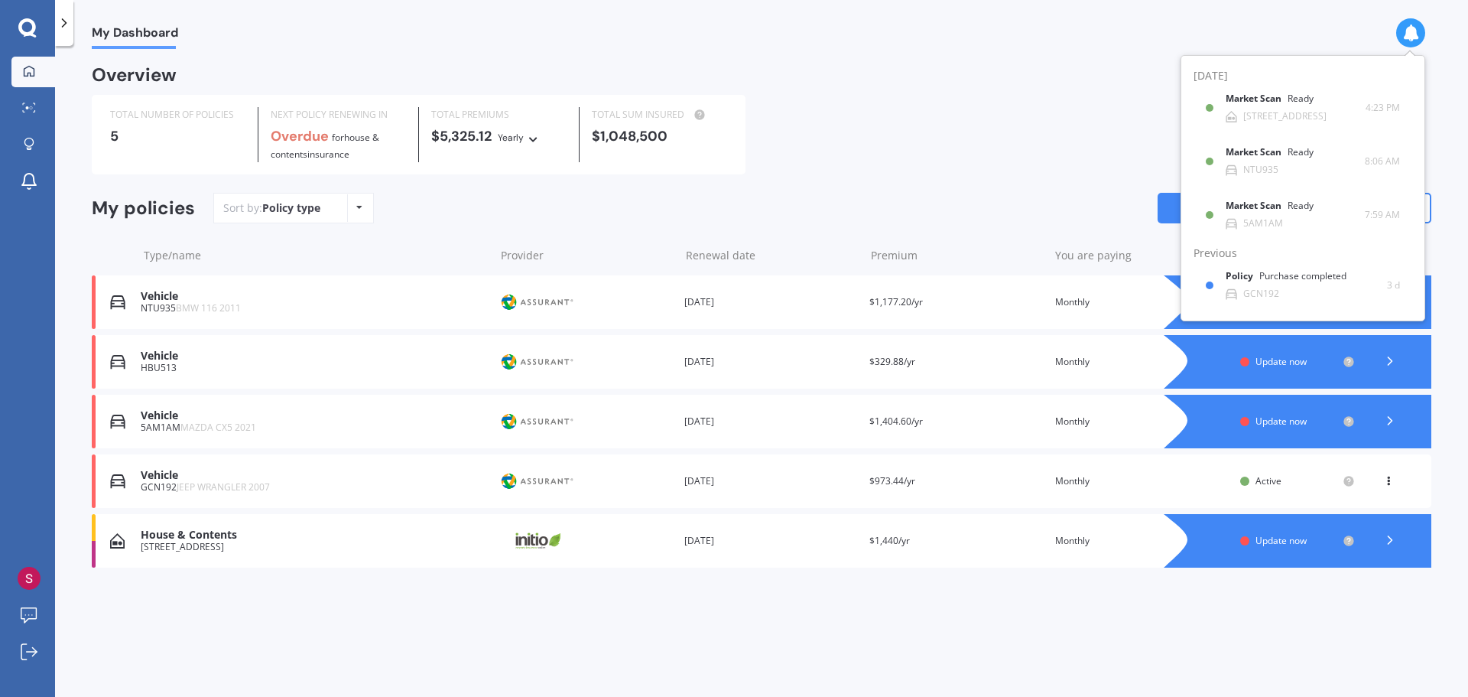
click at [1080, 112] on div "TOTAL NUMBER OF POLICIES 5 NEXT POLICY RENEWING IN Overdue for House & Contents…" at bounding box center [761, 135] width 1339 height 80
